Goal: Information Seeking & Learning: Learn about a topic

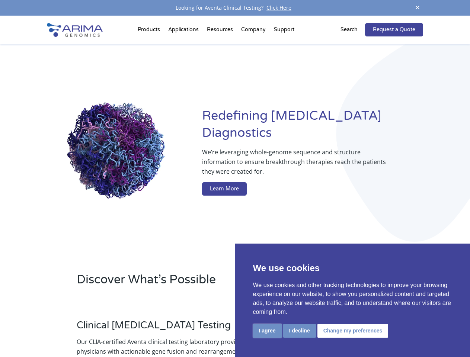
click at [267, 331] on button "I agree" at bounding box center [267, 331] width 29 height 14
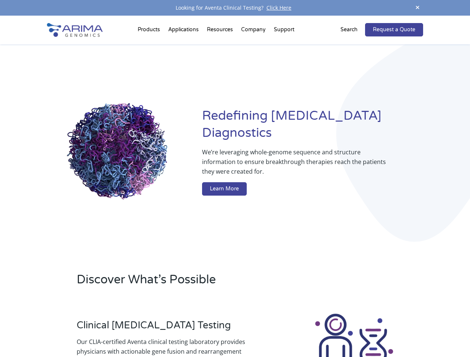
click at [299, 331] on div at bounding box center [354, 354] width 138 height 83
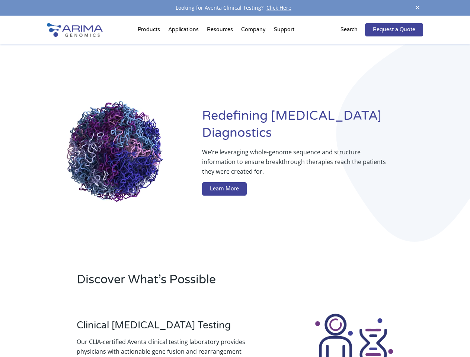
click at [352, 331] on img at bounding box center [354, 354] width 83 height 83
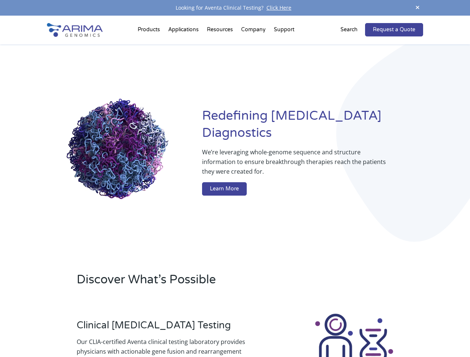
click at [417, 8] on span at bounding box center [417, 8] width 11 height 10
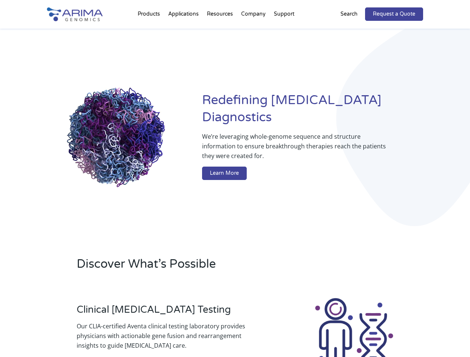
click at [150, 31] on div "Redefining [MEDICAL_DATA] Diagnostics We’re leveraging whole-genome sequence an…" at bounding box center [235, 138] width 376 height 218
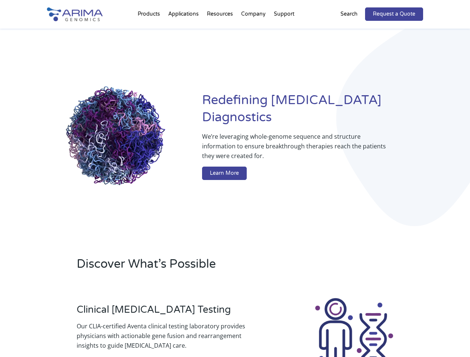
click at [221, 31] on div "Redefining [MEDICAL_DATA] Diagnostics We’re leveraging whole-genome sequence an…" at bounding box center [235, 138] width 376 height 218
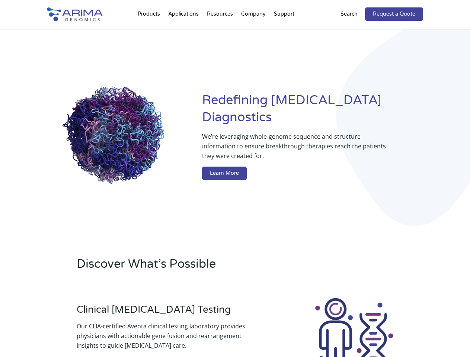
click at [254, 31] on div "Redefining [MEDICAL_DATA] Diagnostics We’re leveraging whole-genome sequence an…" at bounding box center [235, 138] width 376 height 218
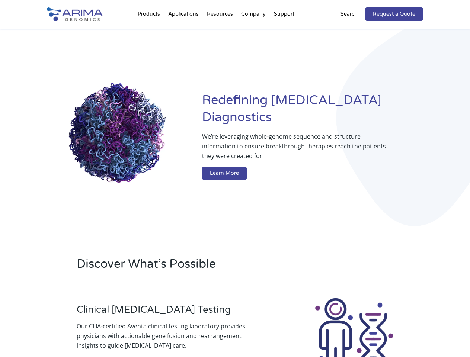
click at [284, 31] on div "Redefining [MEDICAL_DATA] Diagnostics We’re leveraging whole-genome sequence an…" at bounding box center [235, 138] width 376 height 218
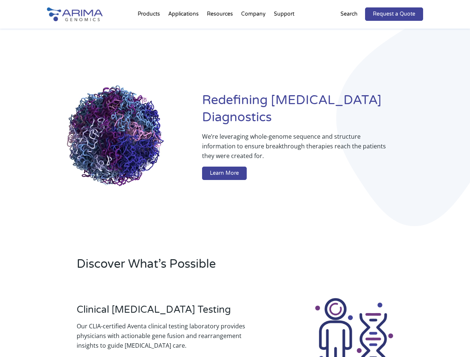
click at [353, 30] on div "Redefining [MEDICAL_DATA] Diagnostics We’re leveraging whole-genome sequence an…" at bounding box center [235, 138] width 376 height 218
